Goal: Navigation & Orientation: Find specific page/section

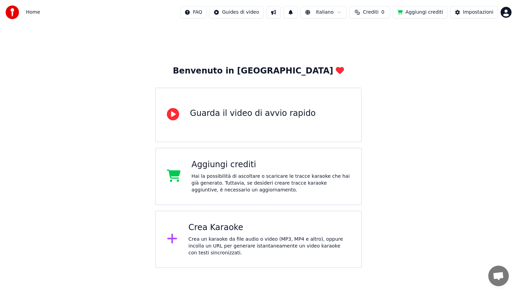
click at [240, 188] on div "Hai la possibilità di ascoltare o scaricare le tracce karaoke che hai già gener…" at bounding box center [271, 183] width 159 height 21
click at [256, 229] on div "Crea Karaoke" at bounding box center [270, 227] width 162 height 11
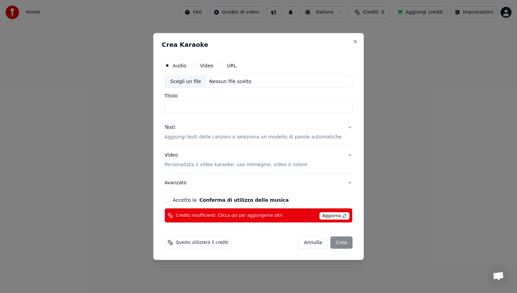
click at [352, 43] on div "Crea Karaoke Audio Video URL Scegli un file Nessun file scelto Titolo Testi Agg…" at bounding box center [258, 147] width 211 height 228
click at [353, 40] on button "Close" at bounding box center [355, 41] width 5 height 5
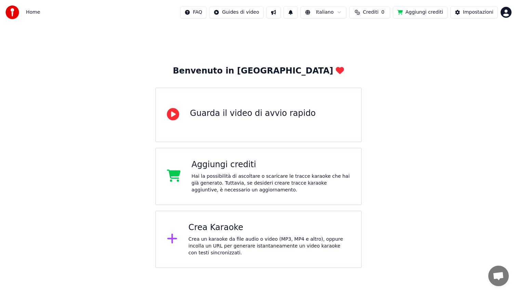
click at [247, 12] on html "Home FAQ Guides di video Italiano Crediti 0 Aggiungi crediti Impostazioni Benve…" at bounding box center [258, 134] width 517 height 268
click at [160, 39] on html "Home FAQ Guides di video Italiano Crediti 0 Aggiungi crediti Impostazioni Benve…" at bounding box center [258, 134] width 517 height 268
click at [298, 14] on button at bounding box center [291, 12] width 14 height 12
click at [370, 44] on div "Benvenuto in Youka Guarda il video di avvio rapido Aggiungi crediti Hai la poss…" at bounding box center [258, 147] width 517 height 244
click at [482, 13] on div "Impostazioni" at bounding box center [478, 12] width 30 height 7
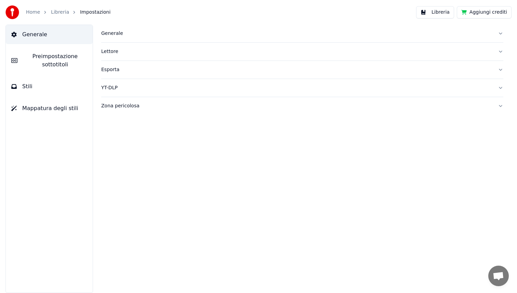
click at [60, 11] on link "Libreria" at bounding box center [60, 12] width 18 height 7
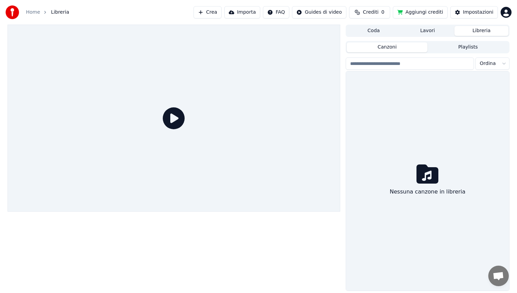
click at [36, 12] on link "Home" at bounding box center [33, 12] width 14 height 7
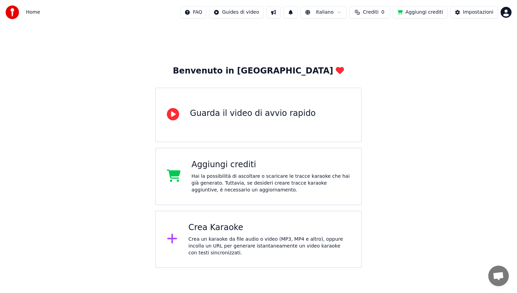
click at [426, 12] on button "Aggiungi crediti" at bounding box center [420, 12] width 55 height 12
click at [486, 11] on div "Impostazioni" at bounding box center [478, 12] width 30 height 7
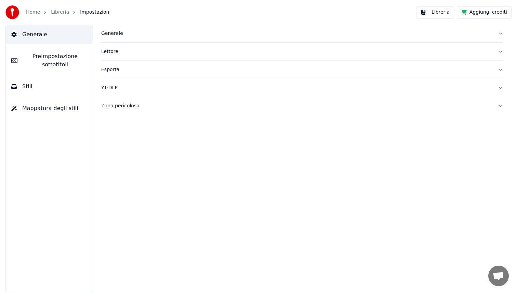
click at [57, 11] on link "Libreria" at bounding box center [60, 12] width 18 height 7
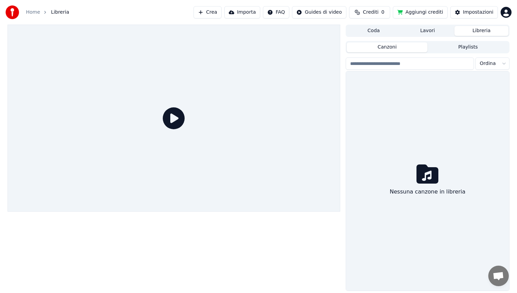
click at [37, 12] on link "Home" at bounding box center [33, 12] width 14 height 7
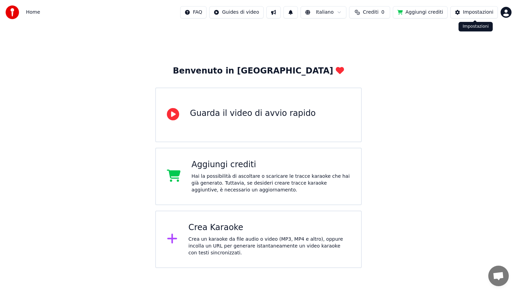
click at [478, 11] on div "Impostazioni" at bounding box center [478, 12] width 30 height 7
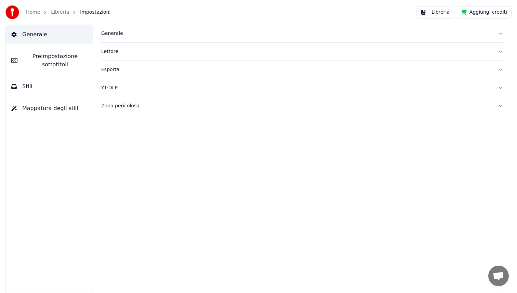
click at [50, 62] on span "Preimpostazione sottotitoli" at bounding box center [55, 60] width 64 height 16
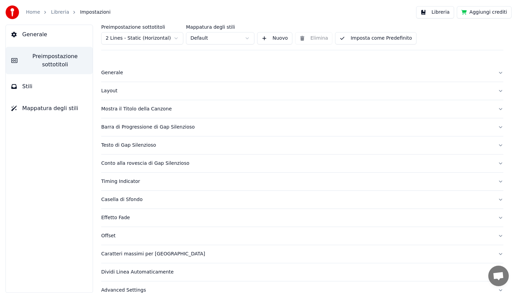
click at [35, 35] on span "Generale" at bounding box center [34, 34] width 25 height 8
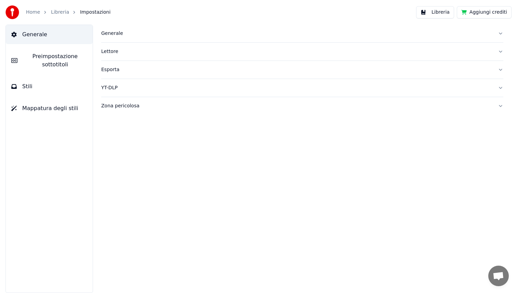
click at [114, 89] on div "YT-DLP" at bounding box center [296, 88] width 391 height 7
click at [118, 35] on div "Generale" at bounding box center [296, 33] width 391 height 7
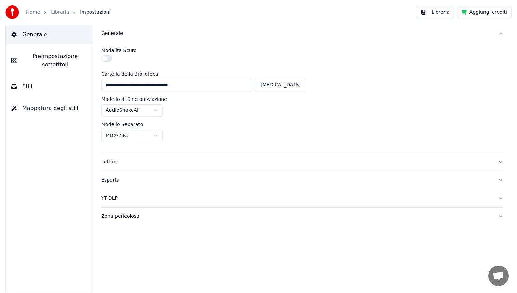
click at [58, 10] on link "Libreria" at bounding box center [60, 12] width 18 height 7
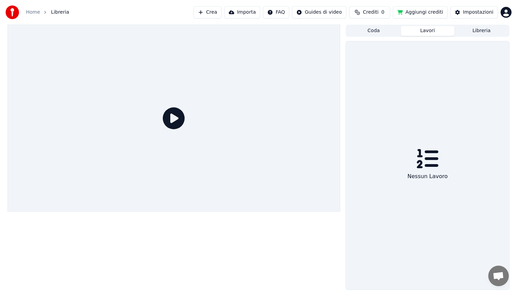
click at [430, 32] on button "Lavori" at bounding box center [428, 31] width 54 height 10
click at [374, 33] on button "Coda" at bounding box center [374, 31] width 54 height 10
click at [419, 28] on button "Lavori" at bounding box center [428, 31] width 54 height 10
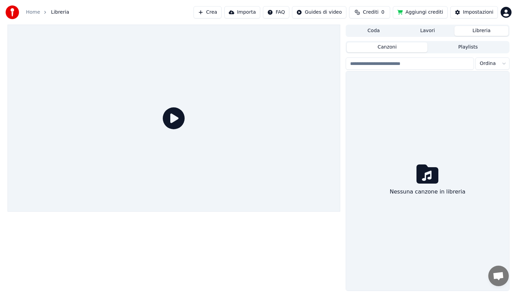
click at [475, 31] on button "Libreria" at bounding box center [482, 31] width 54 height 10
click at [411, 64] on input "search" at bounding box center [410, 63] width 128 height 12
type input "*"
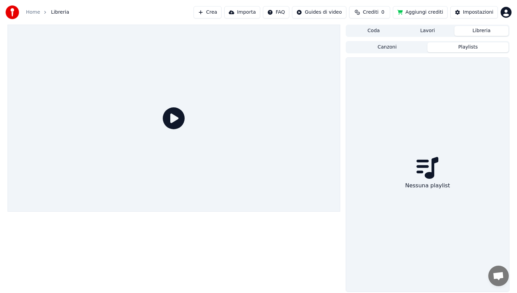
click at [476, 44] on button "Playlists" at bounding box center [468, 47] width 81 height 10
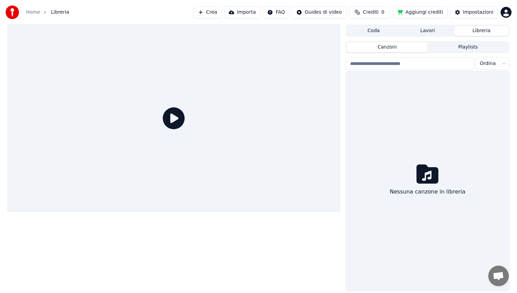
click at [407, 48] on button "Canzoni" at bounding box center [387, 47] width 81 height 10
